Goal: Information Seeking & Learning: Learn about a topic

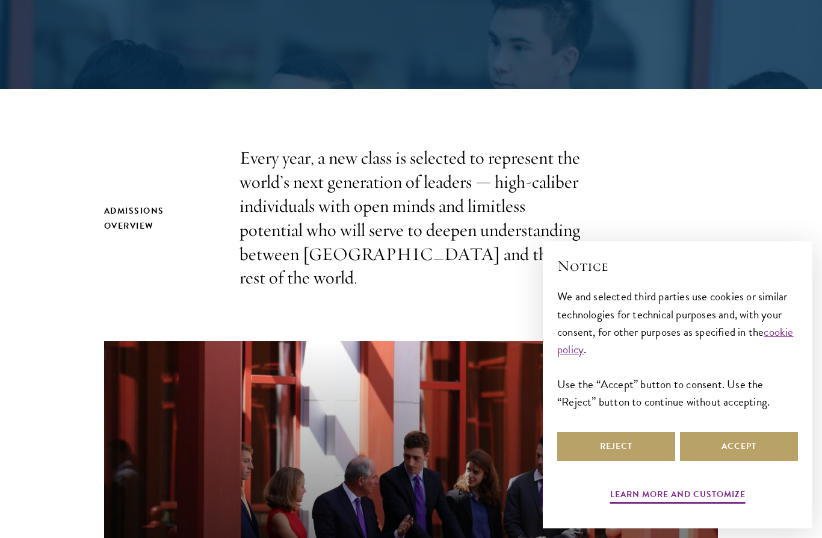
click at [713, 260] on div "Admissions Overview Every year, a new class is selected to represent the world’…" at bounding box center [411, 218] width 614 height 144
click at [714, 461] on button "Accept" at bounding box center [739, 446] width 118 height 29
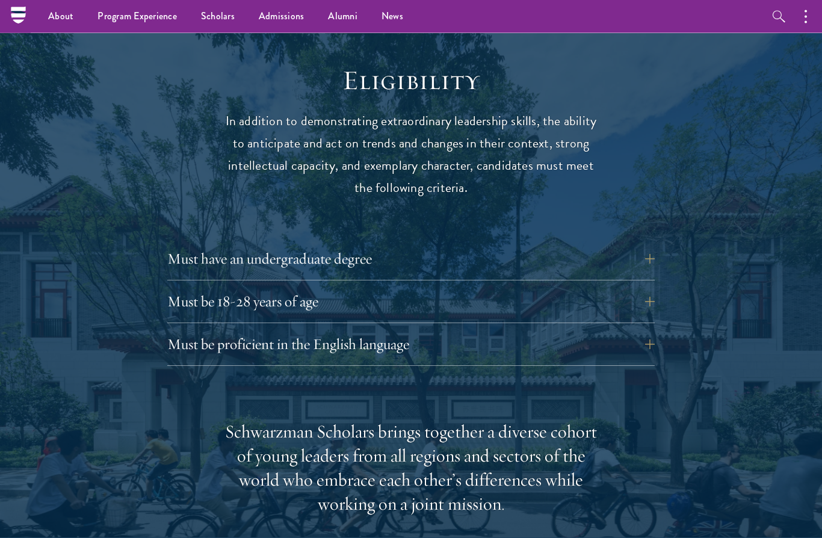
scroll to position [1524, 0]
click at [242, 244] on button "Must have an undergraduate degree" at bounding box center [419, 258] width 487 height 29
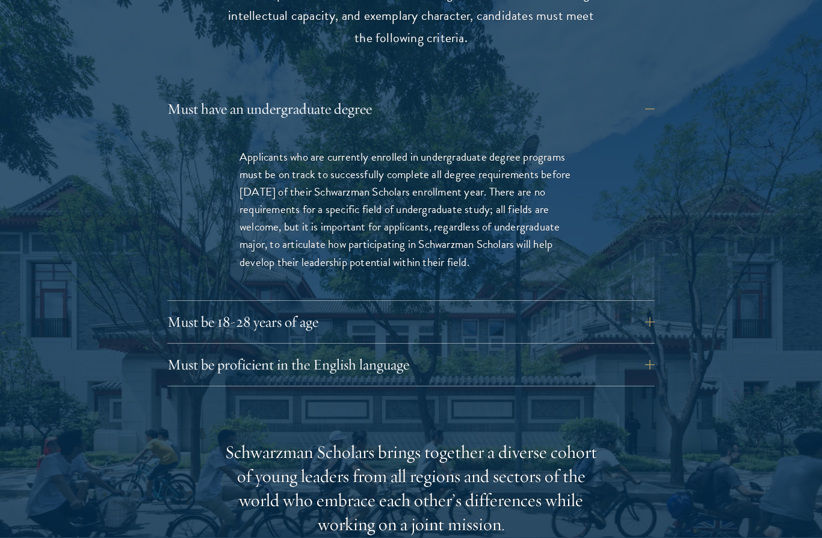
scroll to position [1674, 0]
click at [269, 308] on button "Must be 18-28 years of age" at bounding box center [419, 322] width 487 height 29
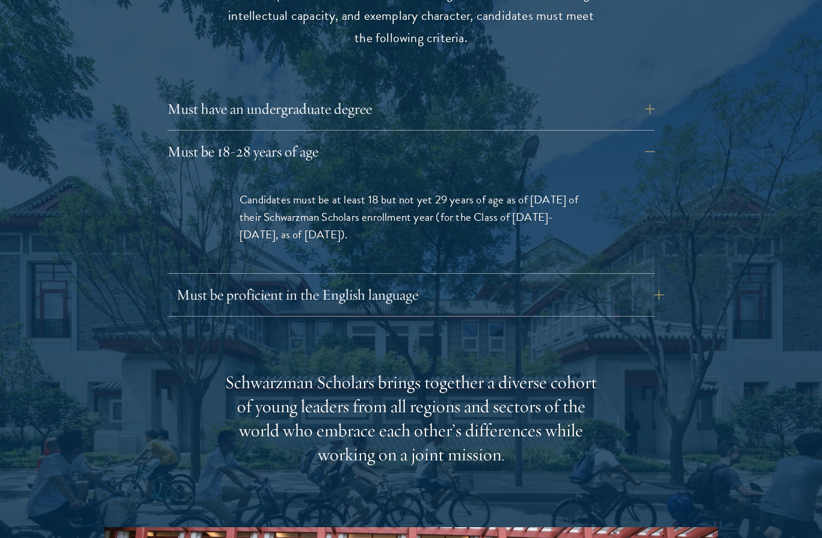
click at [256, 280] on button "Must be proficient in the English language" at bounding box center [419, 294] width 487 height 29
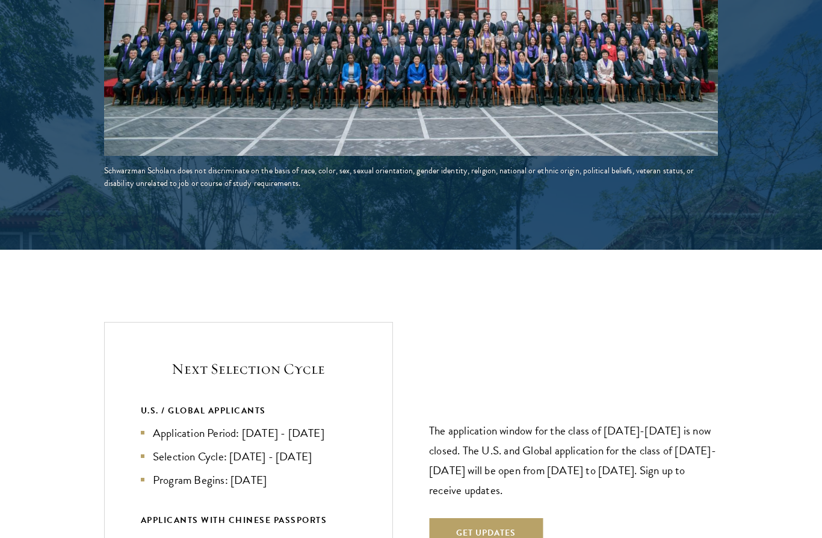
scroll to position [2602, 0]
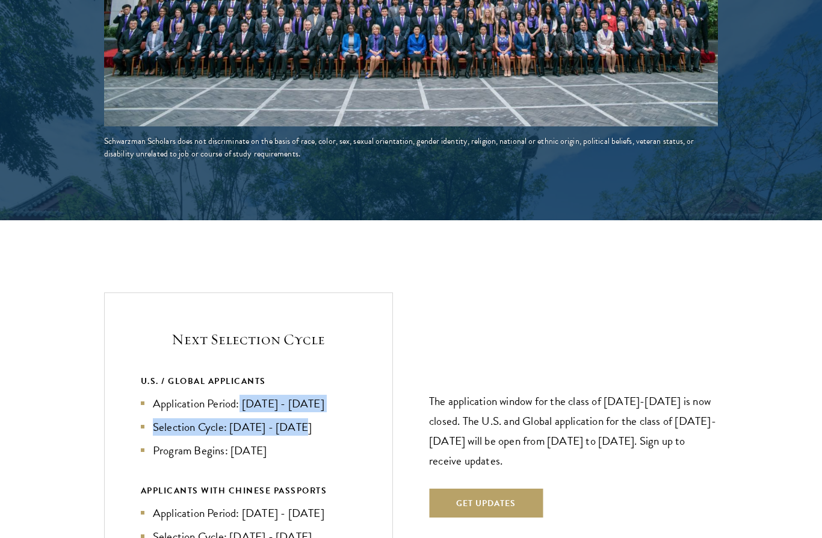
drag, startPoint x: 239, startPoint y: 370, endPoint x: 322, endPoint y: 388, distance: 85.1
click at [322, 395] on ul "Application Period: [DATE] - [DATE] Selection Cycle: [DATE] - [DATE] Program Be…" at bounding box center [248, 427] width 215 height 64
click at [322, 418] on li "Selection Cycle: [DATE] - [DATE]" at bounding box center [248, 426] width 215 height 17
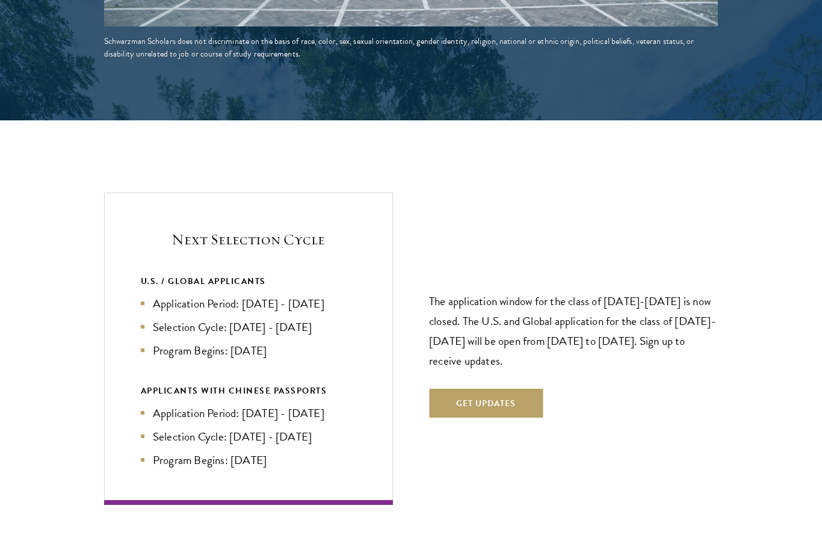
scroll to position [2703, 0]
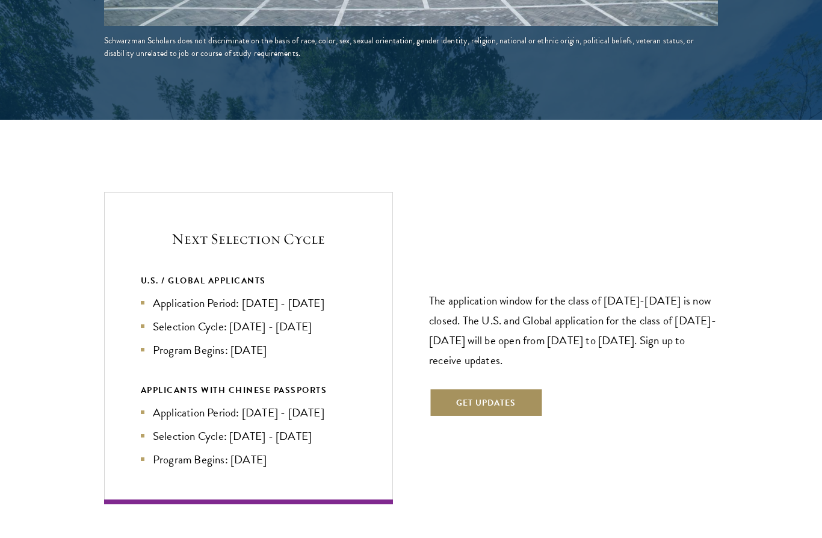
click at [460, 388] on button "Get Updates" at bounding box center [486, 402] width 114 height 29
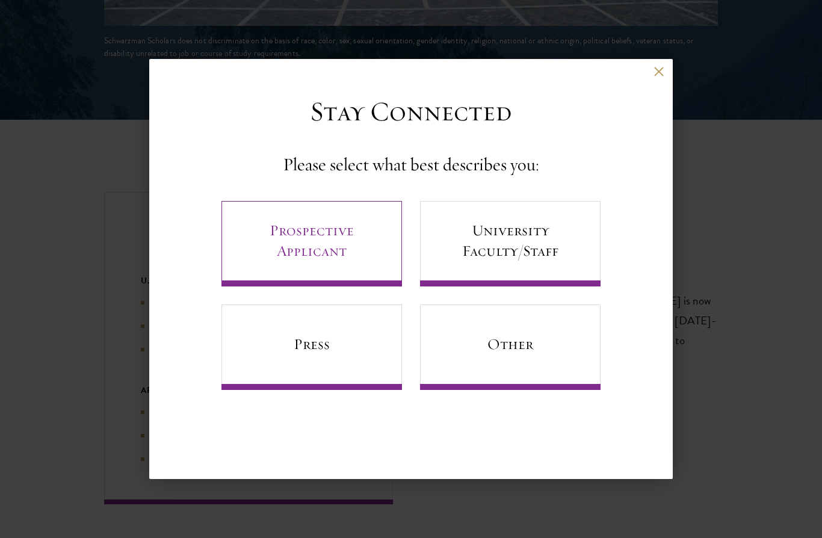
click at [331, 282] on link "Prospective Applicant" at bounding box center [311, 243] width 181 height 85
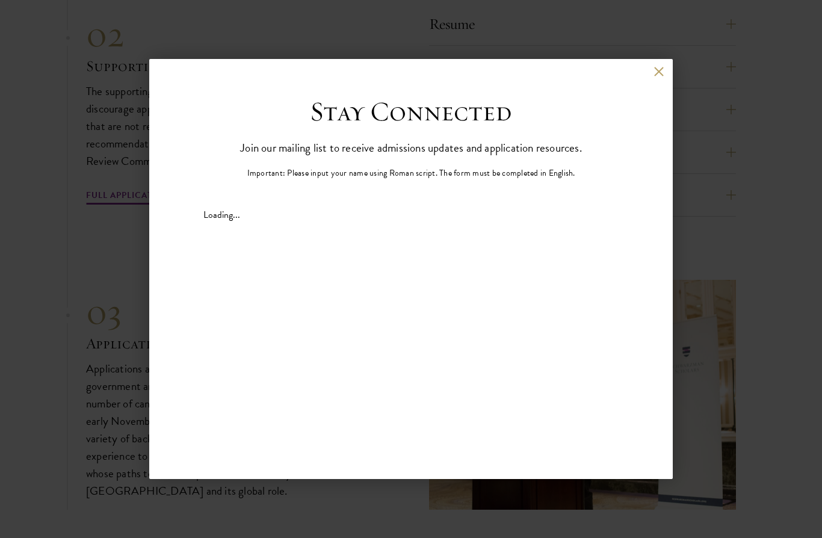
scroll to position [4143, 0]
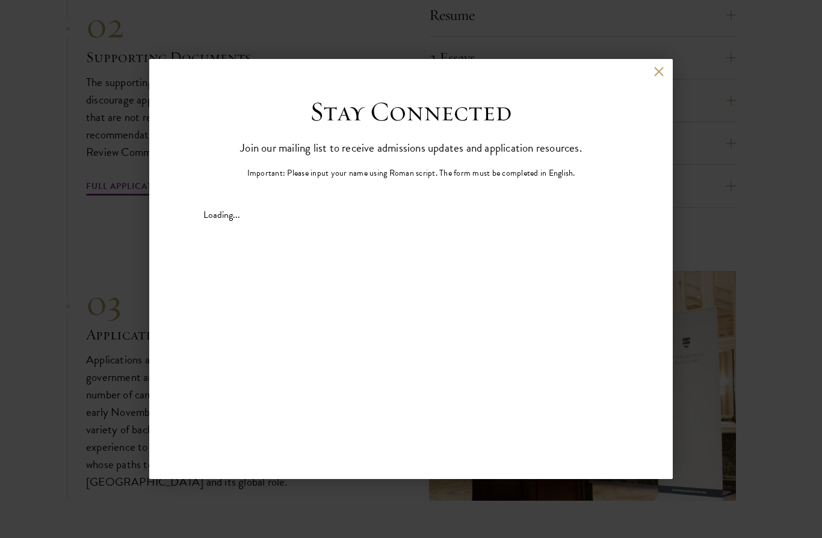
click at [462, 258] on div "Stay Connected Join our mailing list to receive admissions updates and applicat…" at bounding box center [410, 181] width 415 height 173
click at [660, 74] on button at bounding box center [659, 71] width 10 height 10
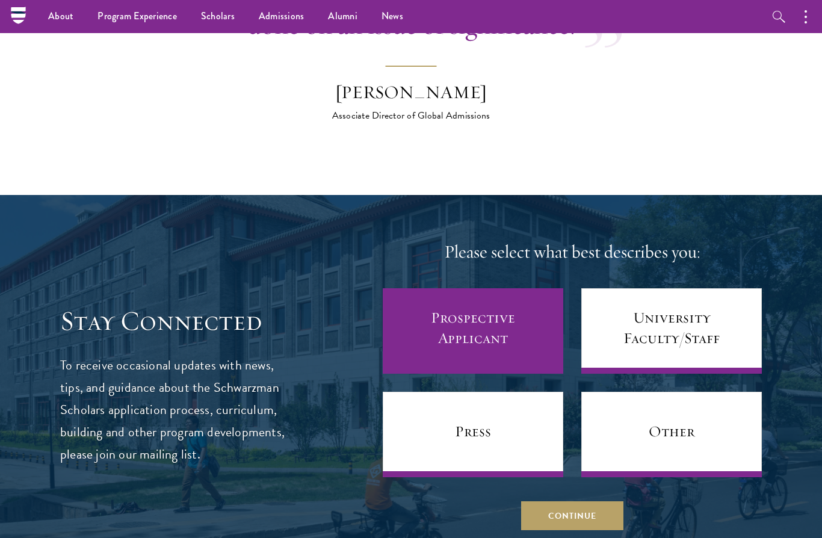
scroll to position [4832, 0]
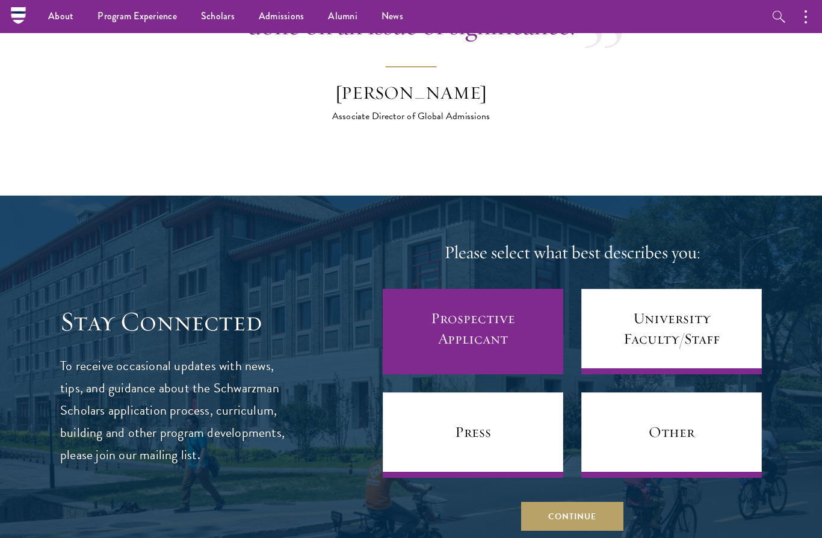
click at [505, 296] on link "Prospective Applicant" at bounding box center [473, 331] width 181 height 85
click at [467, 289] on link "Prospective Applicant" at bounding box center [473, 331] width 181 height 85
click at [489, 289] on link "Prospective Applicant" at bounding box center [473, 331] width 181 height 85
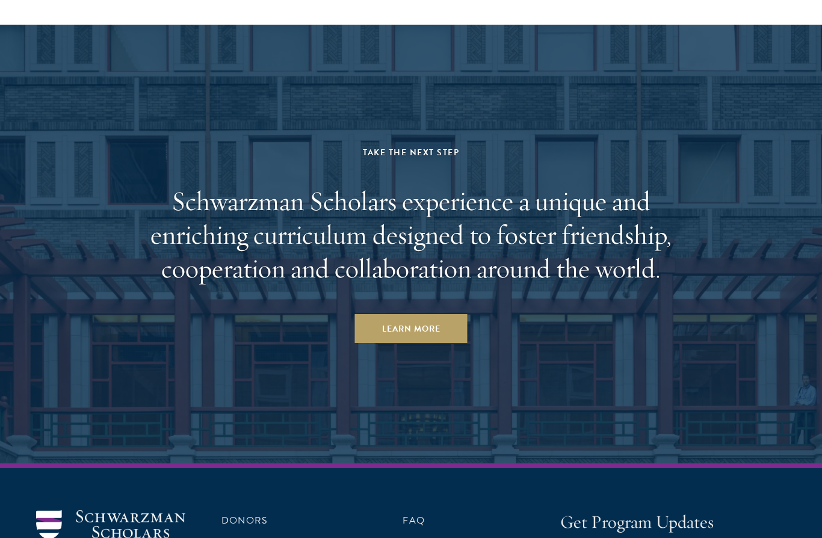
scroll to position [6047, 0]
